Goal: Obtain resource: Download file/media

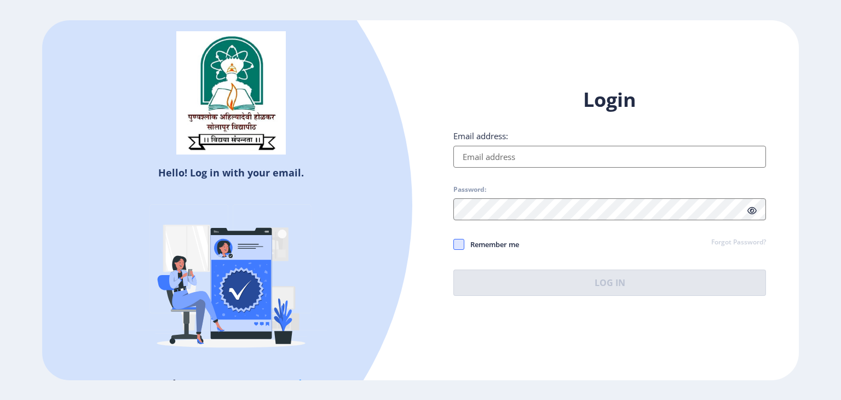
type input "[EMAIL_ADDRESS][DOMAIN_NAME]"
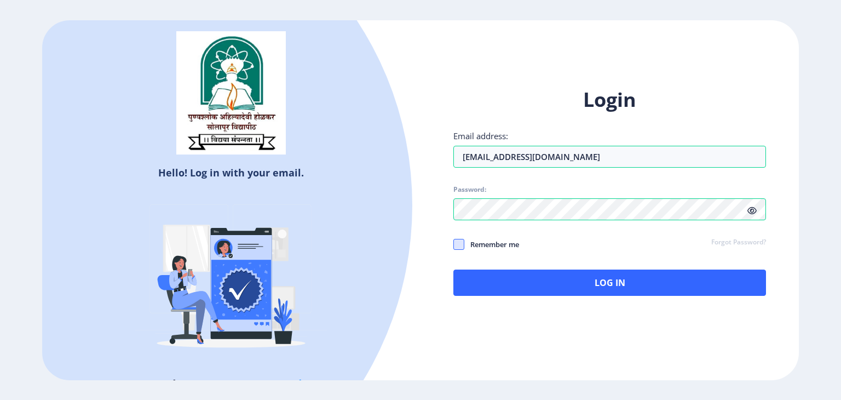
click at [458, 247] on span at bounding box center [458, 244] width 11 height 11
click at [454, 244] on input "Remember me" at bounding box center [453, 244] width 1 height 1
checkbox input "true"
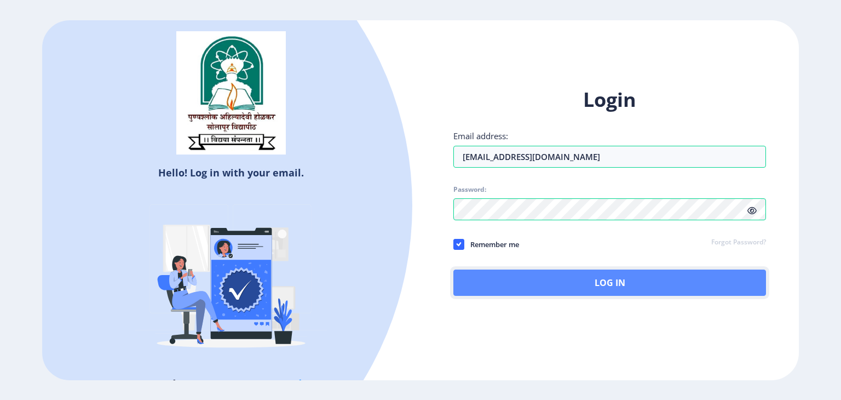
click at [567, 270] on button "Log In" at bounding box center [609, 282] width 313 height 26
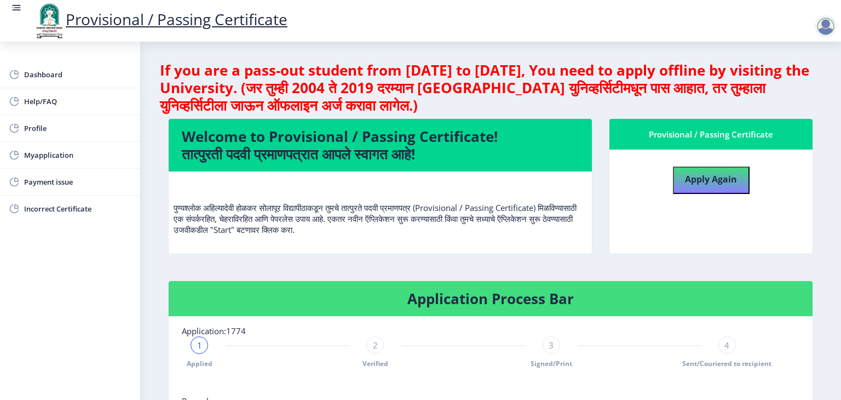
click at [205, 348] on div "1" at bounding box center [199, 345] width 18 height 18
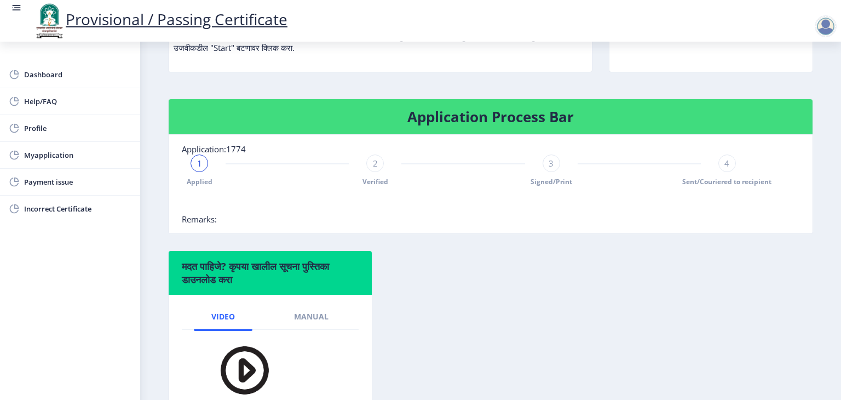
scroll to position [131, 0]
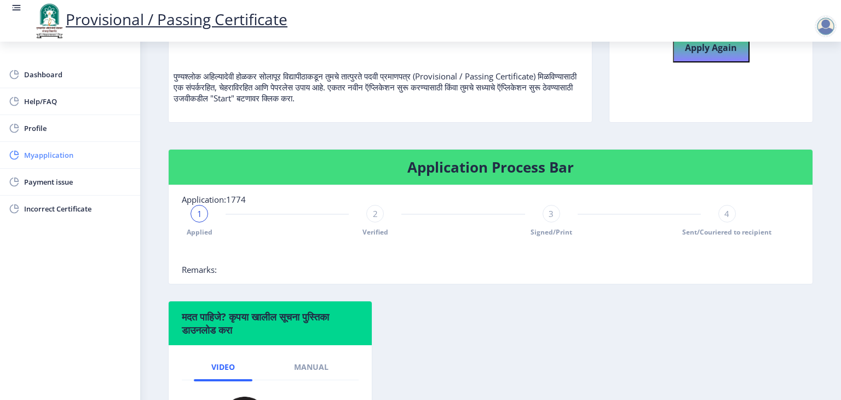
click at [35, 155] on span "Myapplication" at bounding box center [77, 154] width 107 height 13
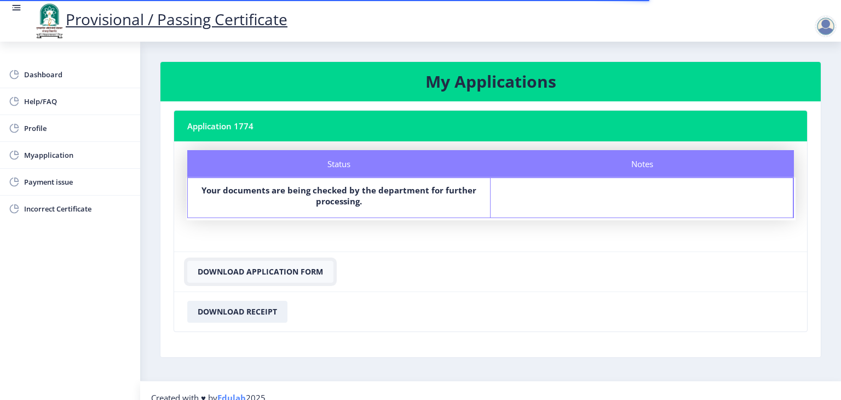
click at [255, 268] on button "Download Application Form" at bounding box center [260, 272] width 146 height 22
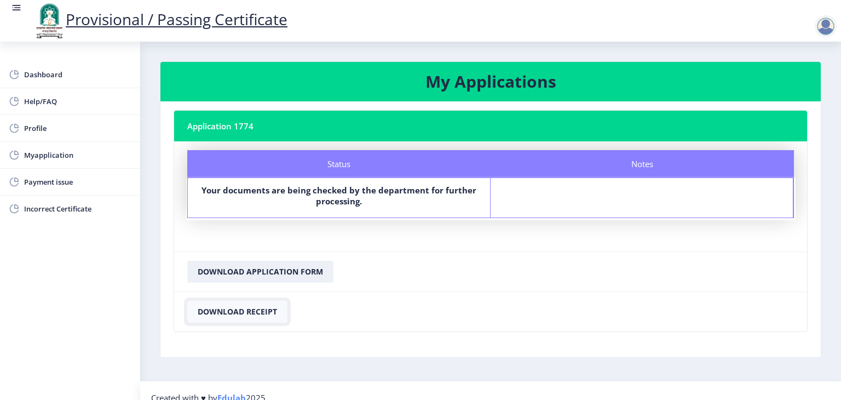
click at [225, 316] on button "Download Receipt" at bounding box center [237, 312] width 100 height 22
click at [25, 77] on span "Dashboard" at bounding box center [77, 74] width 107 height 13
